Goal: Information Seeking & Learning: Learn about a topic

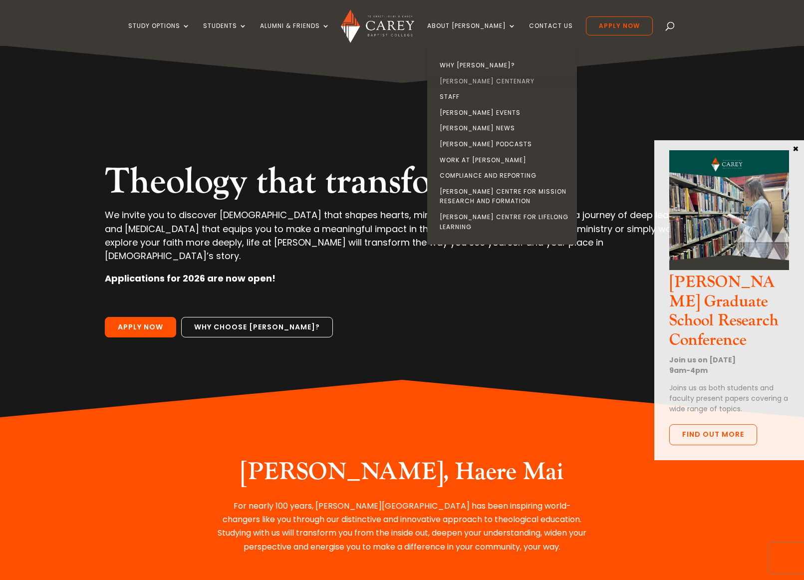
click at [491, 81] on link "[PERSON_NAME] Centenary" at bounding box center [505, 81] width 150 height 16
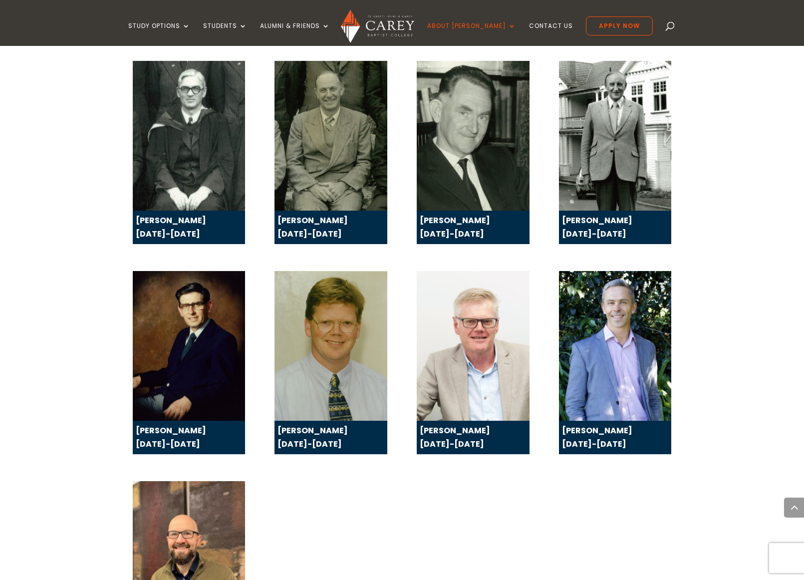
scroll to position [1702, 0]
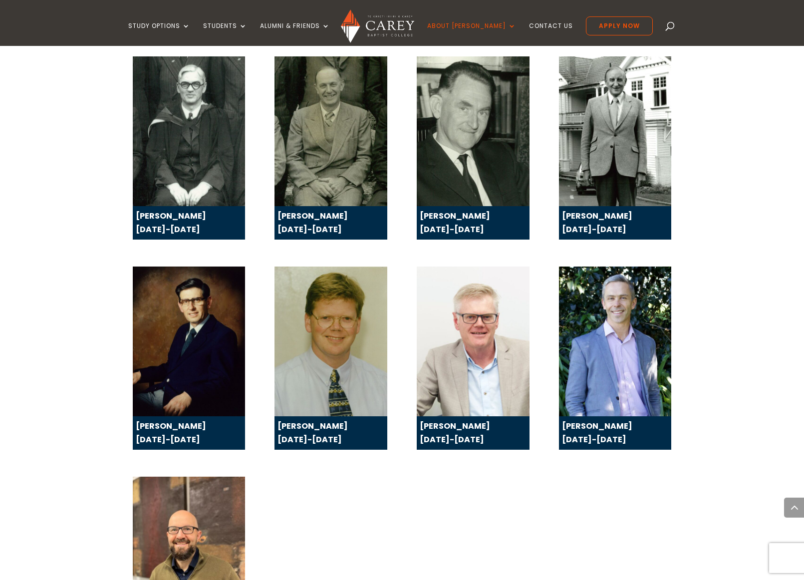
click at [315, 463] on div "[PERSON_NAME] 2025-present" at bounding box center [402, 577] width 539 height 229
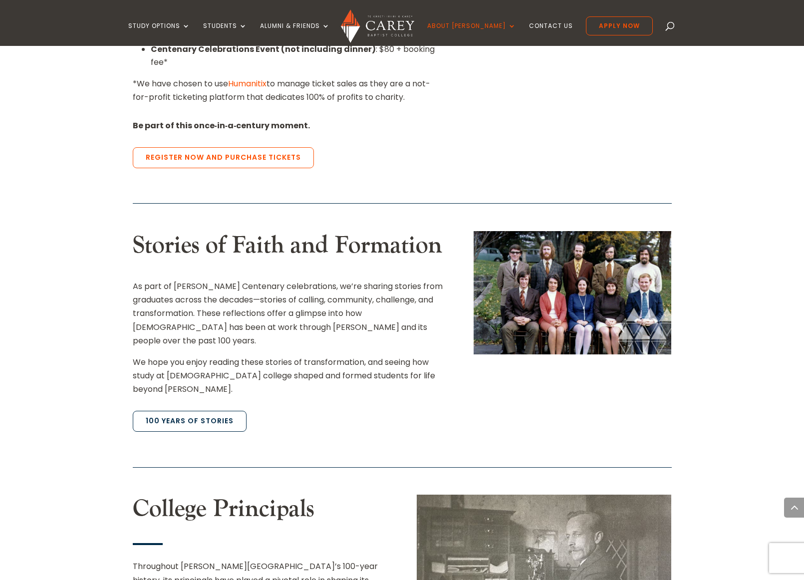
scroll to position [940, 0]
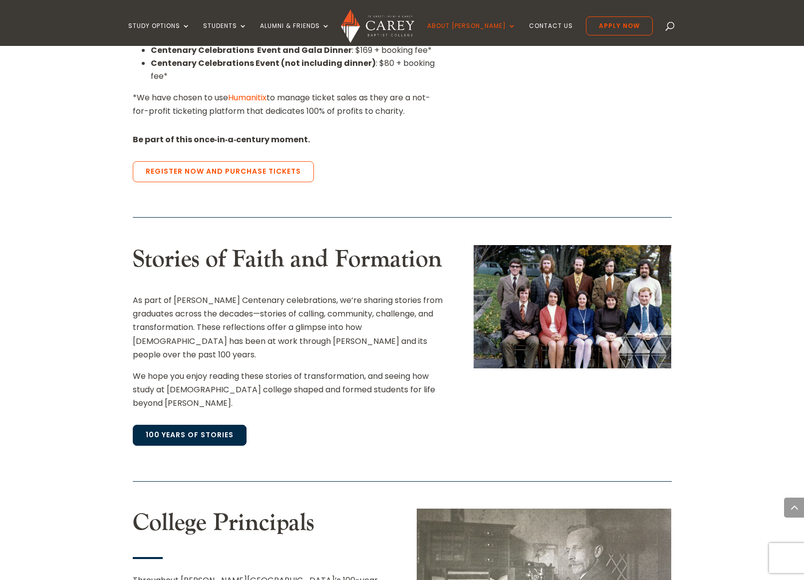
click at [183, 425] on link "100 Years of Stories" at bounding box center [190, 435] width 114 height 21
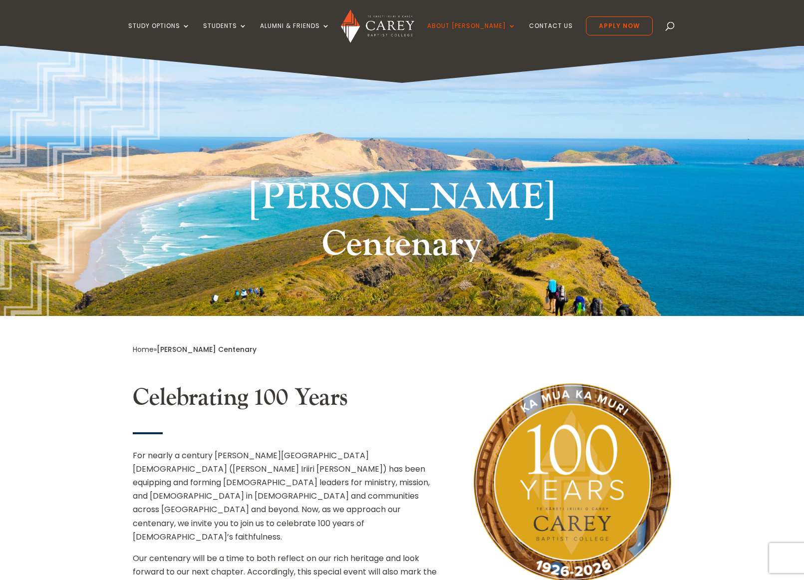
scroll to position [0, 0]
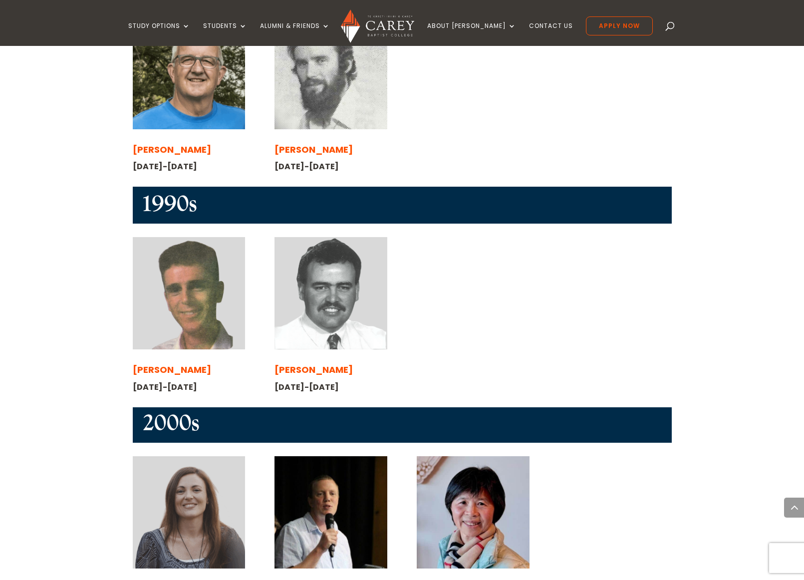
scroll to position [1324, 0]
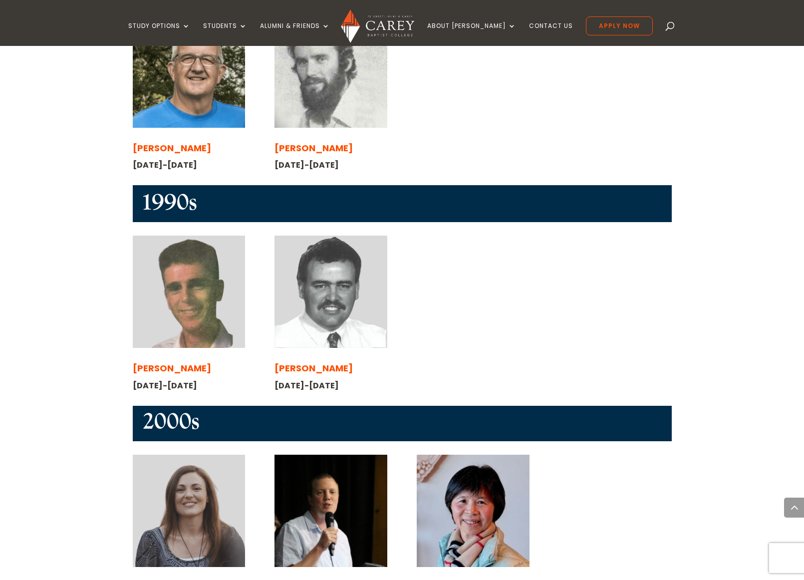
click at [195, 454] on img at bounding box center [189, 510] width 112 height 112
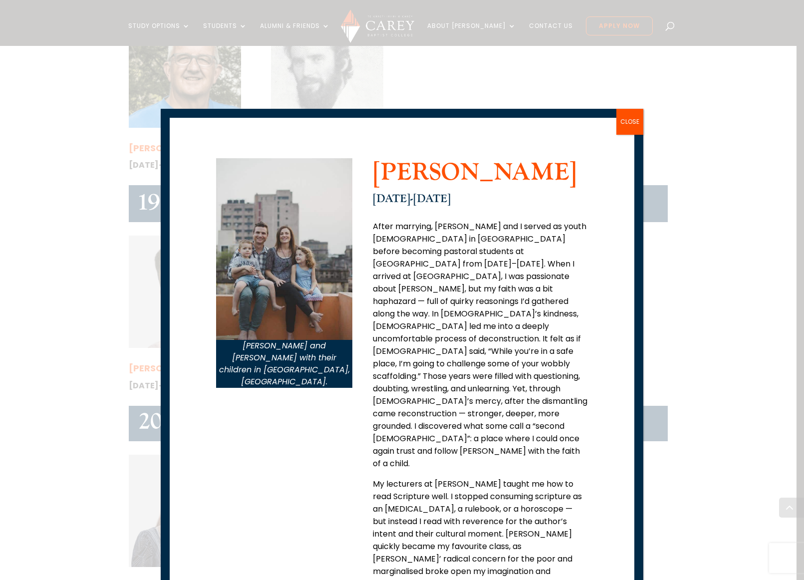
scroll to position [0, 0]
click at [627, 122] on button "CLOSE" at bounding box center [629, 122] width 27 height 26
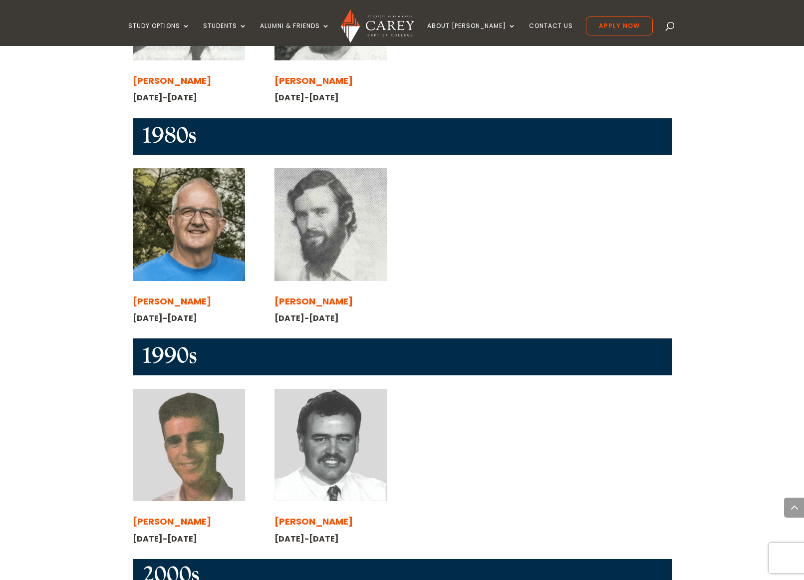
scroll to position [1170, 0]
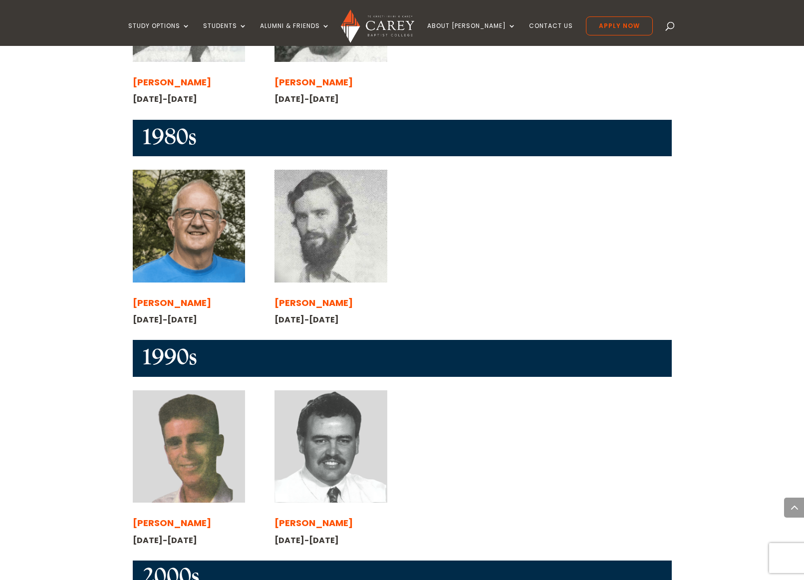
click at [351, 390] on img at bounding box center [330, 446] width 112 height 112
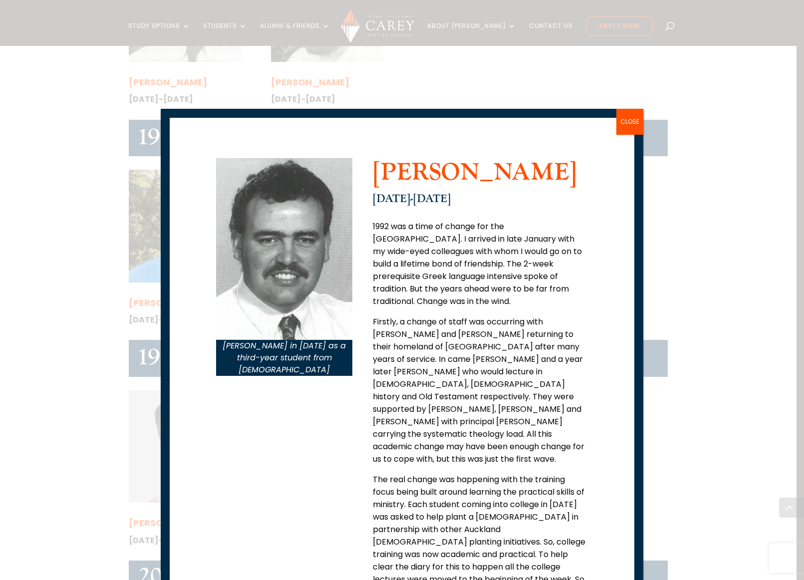
scroll to position [0, 0]
click at [627, 121] on button "CLOSE" at bounding box center [629, 122] width 27 height 26
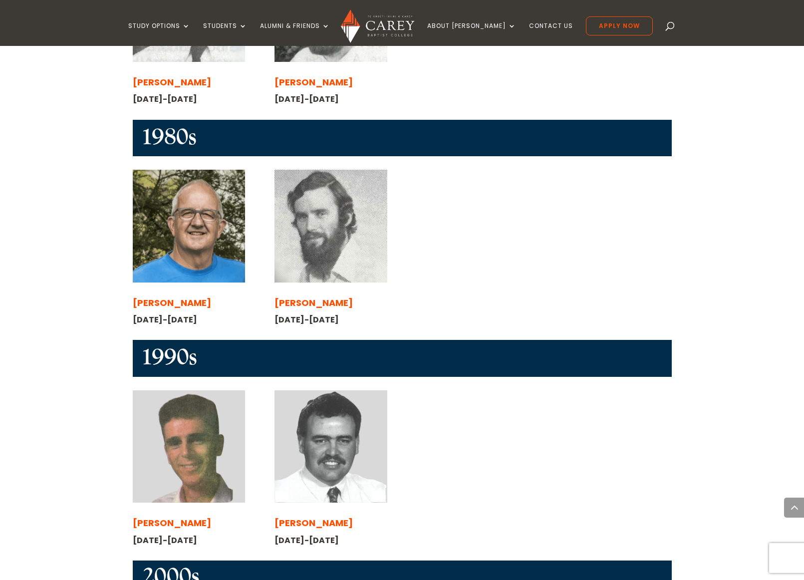
click at [330, 170] on img at bounding box center [330, 226] width 112 height 112
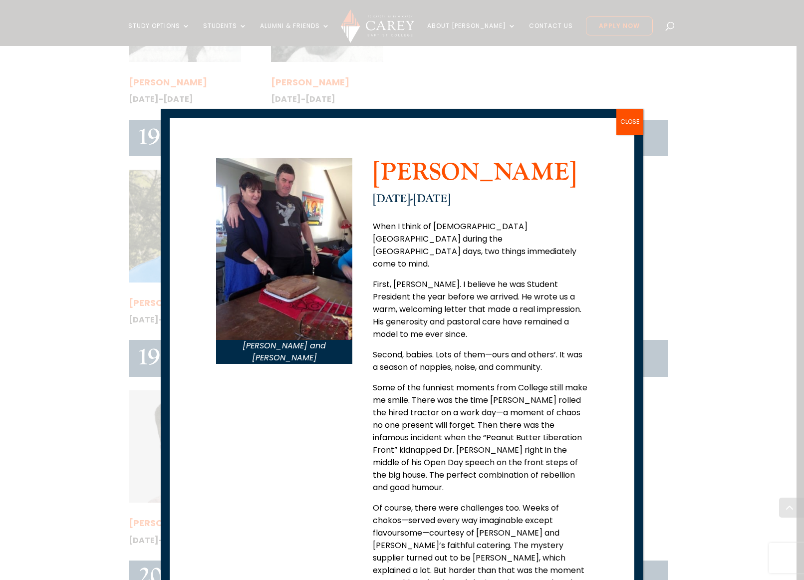
click at [632, 119] on button "CLOSE" at bounding box center [629, 122] width 27 height 26
